Goal: Obtain resource: Download file/media

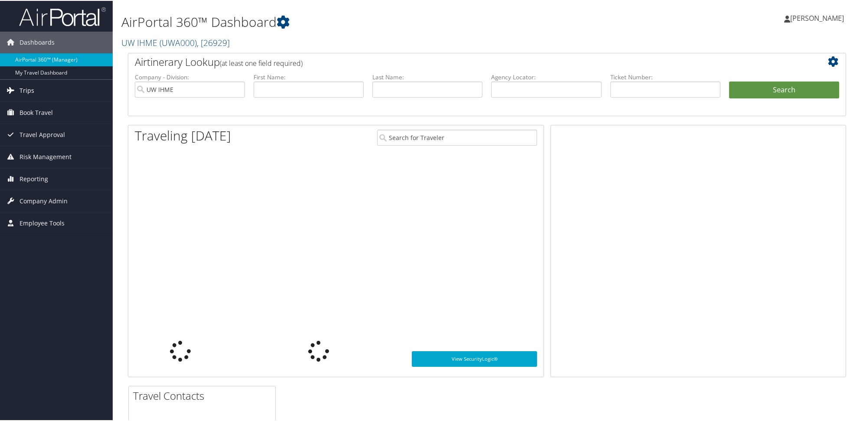
click at [23, 87] on span "Trips" at bounding box center [27, 90] width 15 height 22
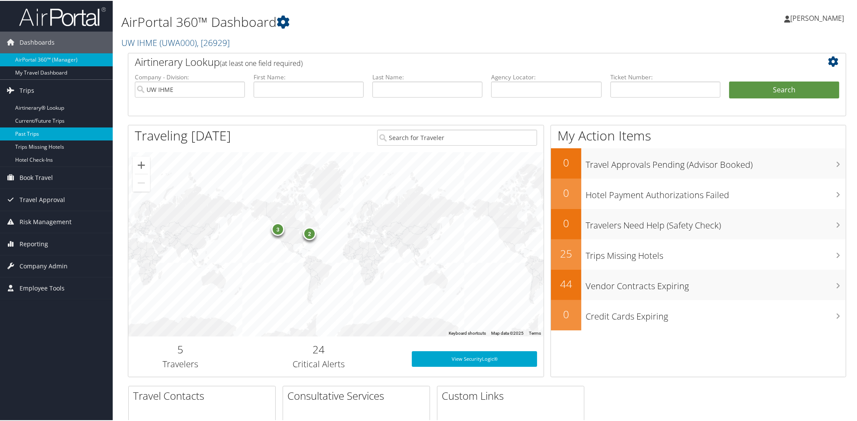
click at [34, 135] on link "Past Trips" at bounding box center [56, 133] width 113 height 13
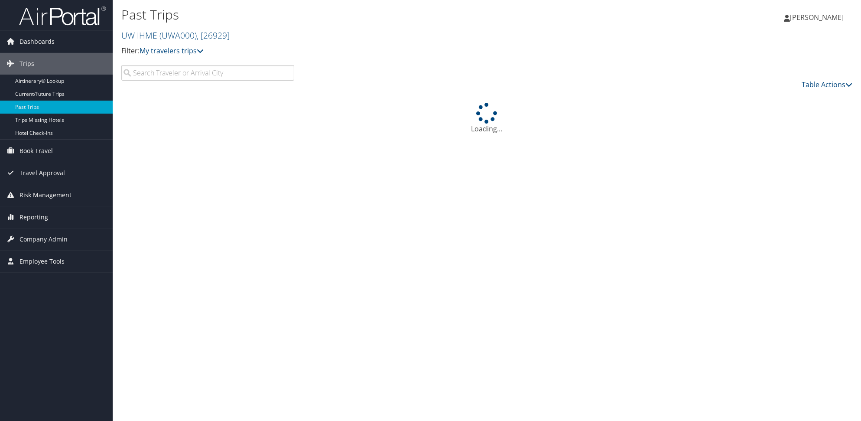
click at [187, 81] on input "search" at bounding box center [207, 73] width 173 height 16
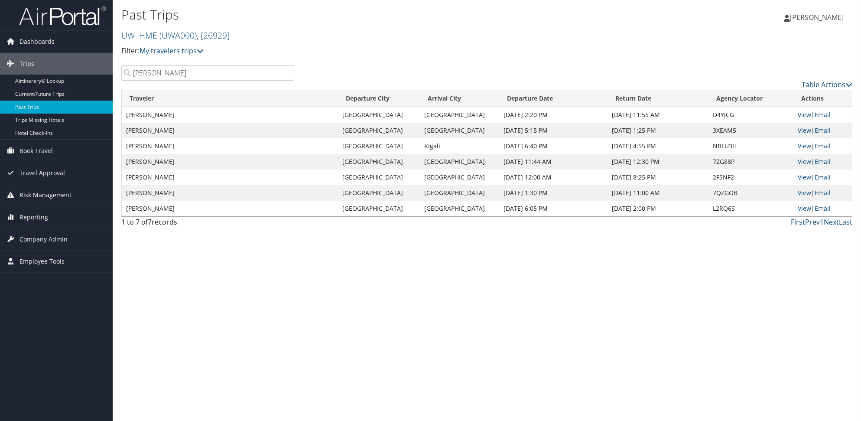
type input "[PERSON_NAME]"
click at [806, 119] on link "View" at bounding box center [804, 115] width 13 height 8
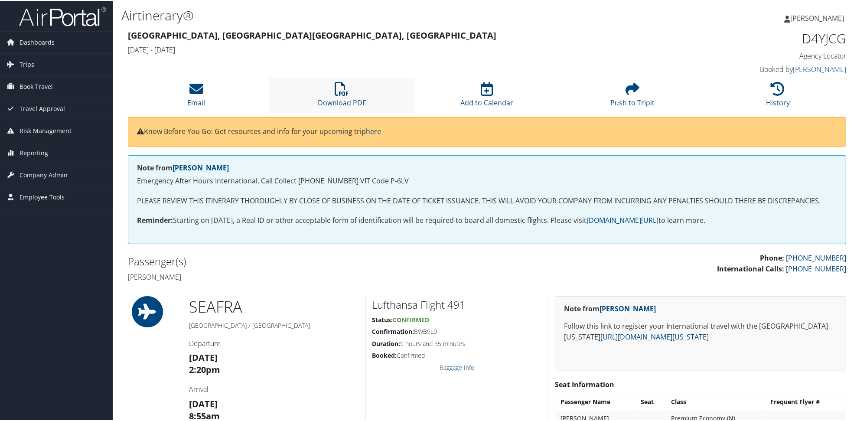
click at [342, 112] on li "Download PDF" at bounding box center [341, 94] width 145 height 35
click at [627, 28] on div "[PERSON_NAME] [PERSON_NAME] My Settings Travel Agency Contacts View Travel Prof…" at bounding box center [717, 20] width 287 height 33
